Goal: Information Seeking & Learning: Learn about a topic

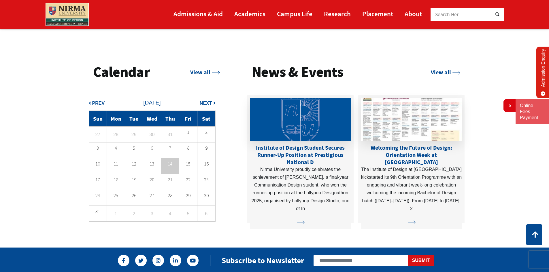
scroll to position [1488, 0]
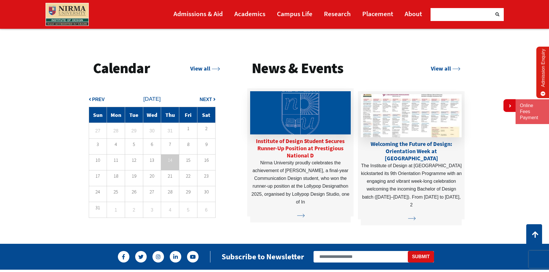
click at [292, 141] on link "Institute of Design Student Secures Runner-Up Position at Prestigious National D" at bounding box center [300, 148] width 89 height 22
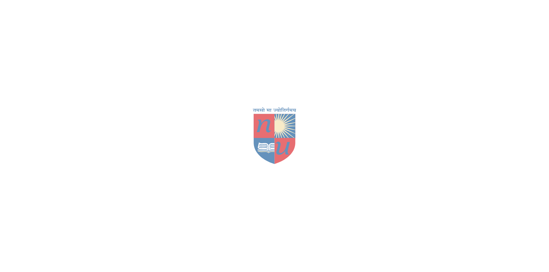
scroll to position [1488, 0]
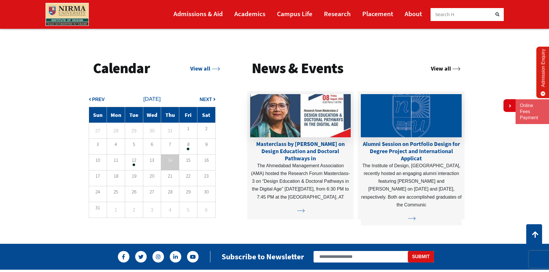
drag, startPoint x: 434, startPoint y: 68, endPoint x: 445, endPoint y: 71, distance: 10.9
click at [434, 68] on link "View all" at bounding box center [444, 68] width 29 height 7
click at [134, 163] on td "12" at bounding box center [134, 163] width 18 height 16
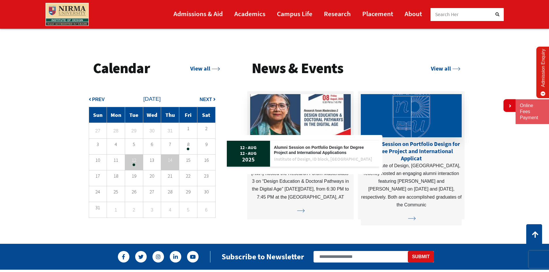
click at [192, 146] on p "8" at bounding box center [188, 144] width 18 height 4
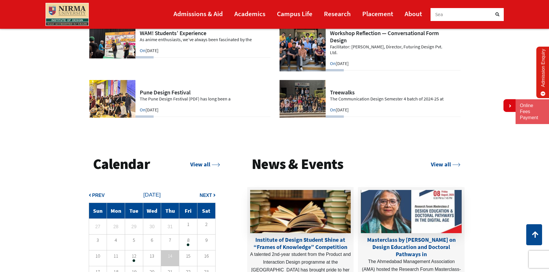
scroll to position [1296, 0]
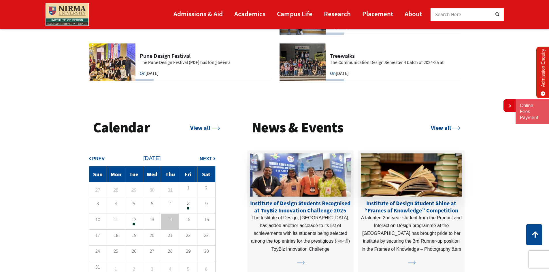
scroll to position [1488, 0]
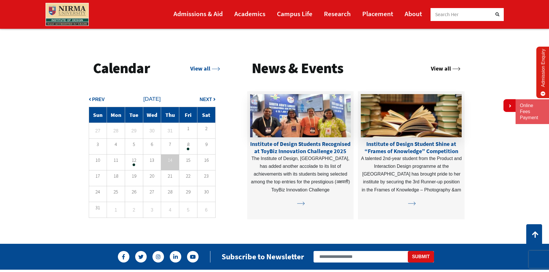
click at [437, 67] on link "View all" at bounding box center [444, 68] width 29 height 7
